Goal: Transaction & Acquisition: Purchase product/service

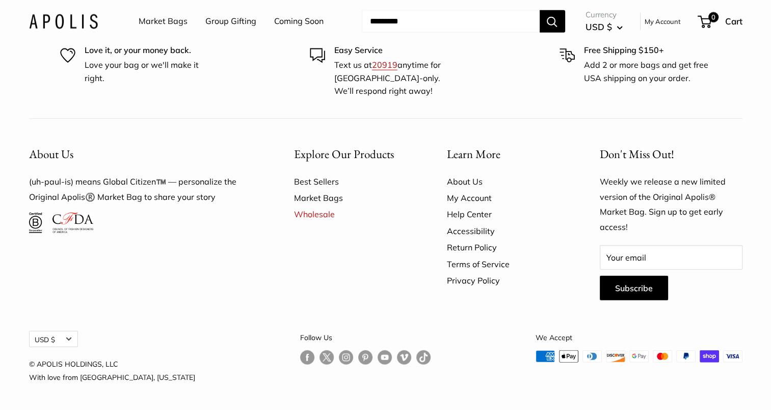
scroll to position [2826, 0]
click at [162, 24] on link "Market Bags" at bounding box center [163, 21] width 49 height 15
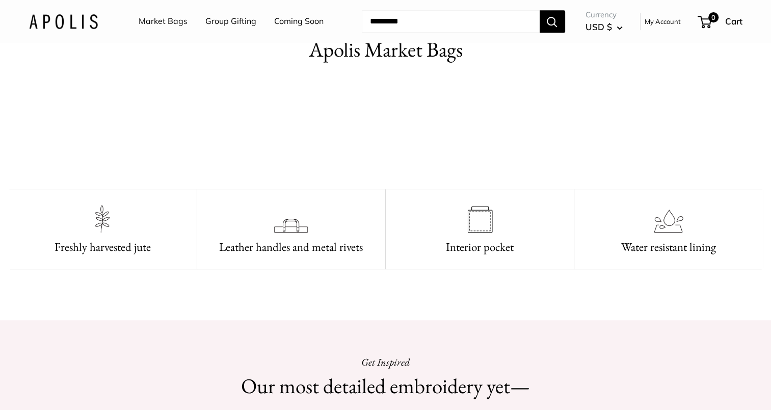
scroll to position [480, 0]
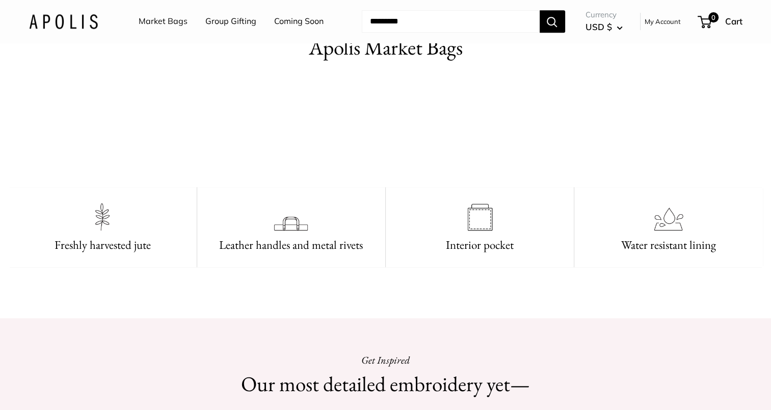
click at [384, 162] on video at bounding box center [386, 127] width 153 height 76
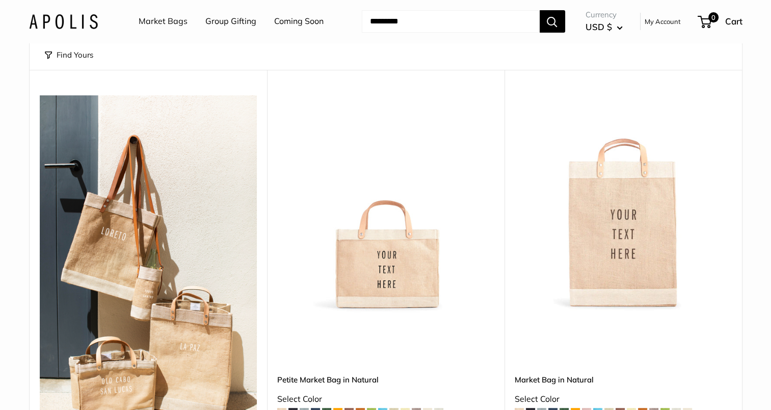
scroll to position [166, 0]
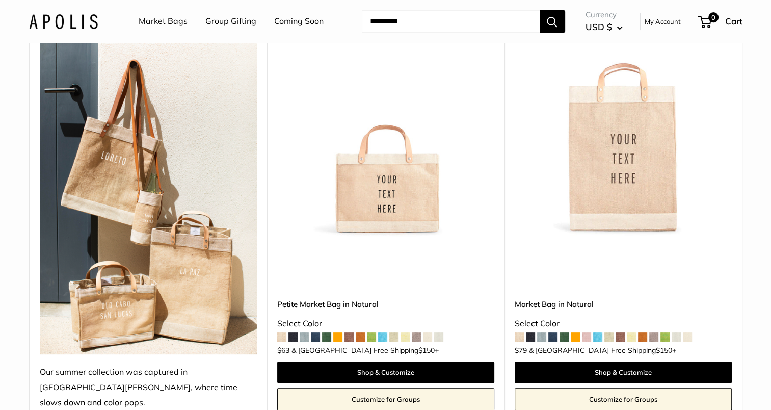
click at [0, 0] on img at bounding box center [0, 0] width 0 height 0
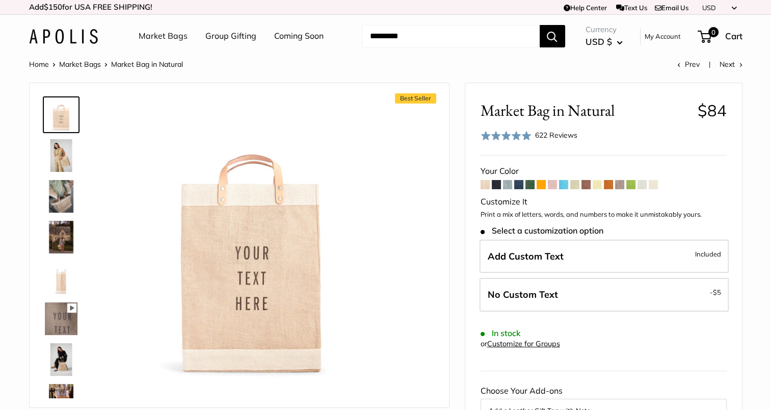
click at [565, 183] on span at bounding box center [563, 184] width 9 height 9
